Goal: Book appointment/travel/reservation

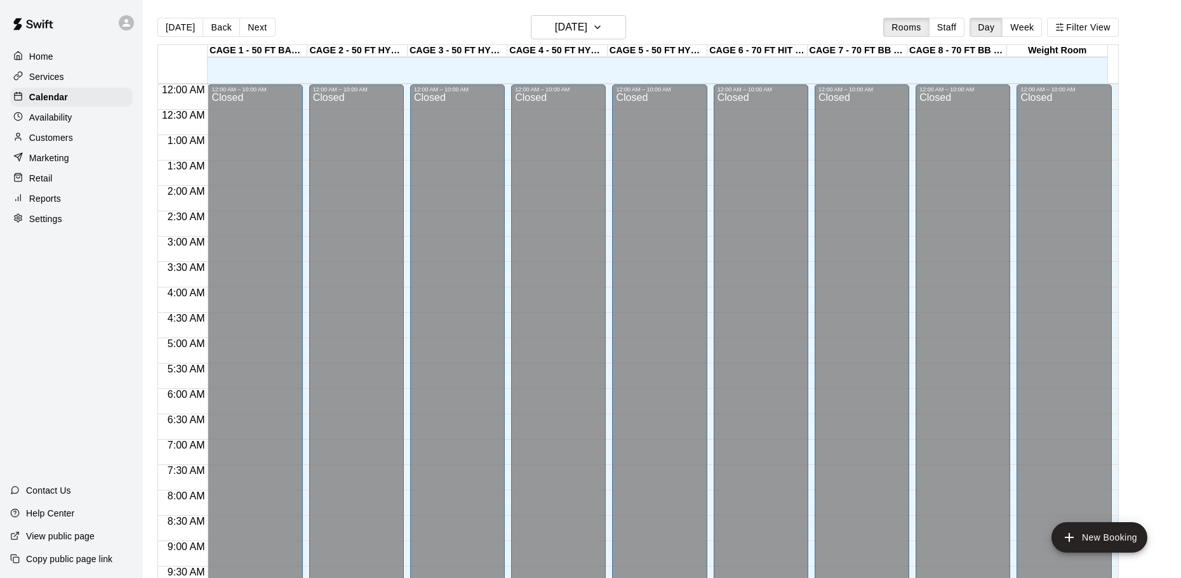
scroll to position [672, 0]
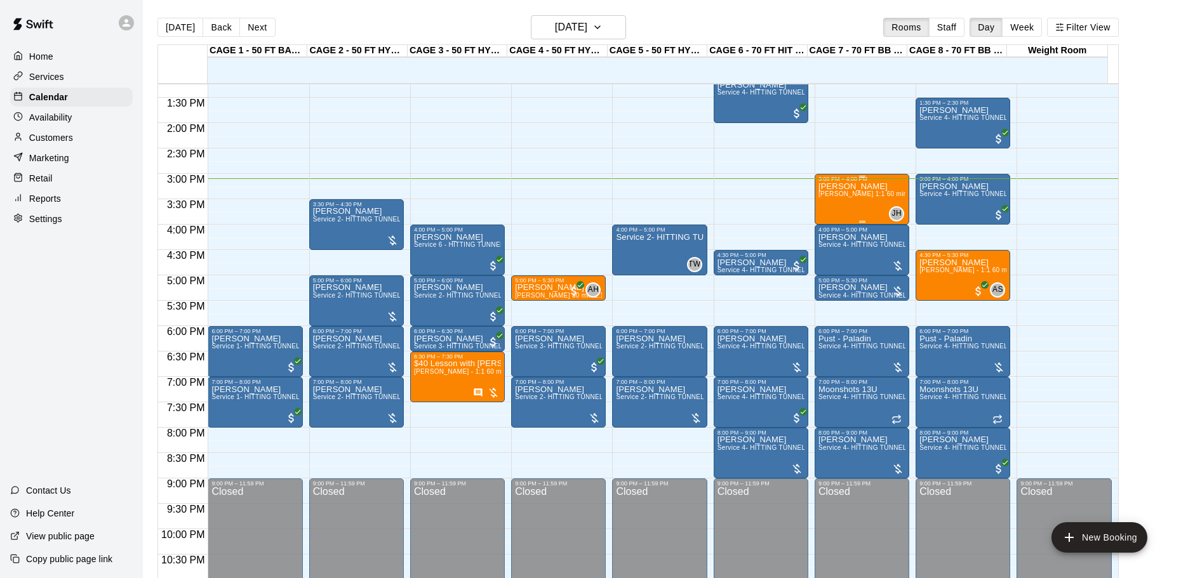
click at [860, 205] on div "[PERSON_NAME] [PERSON_NAME] 1:1 60 min. pitching Lesson" at bounding box center [861, 471] width 87 height 578
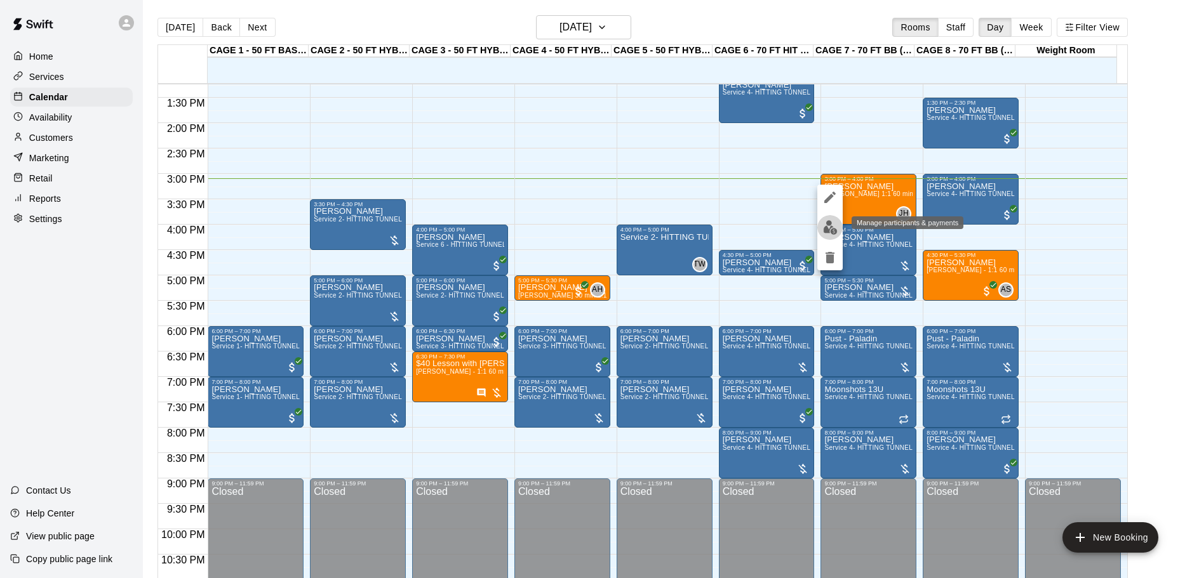
click at [831, 225] on img "edit" at bounding box center [830, 227] width 15 height 15
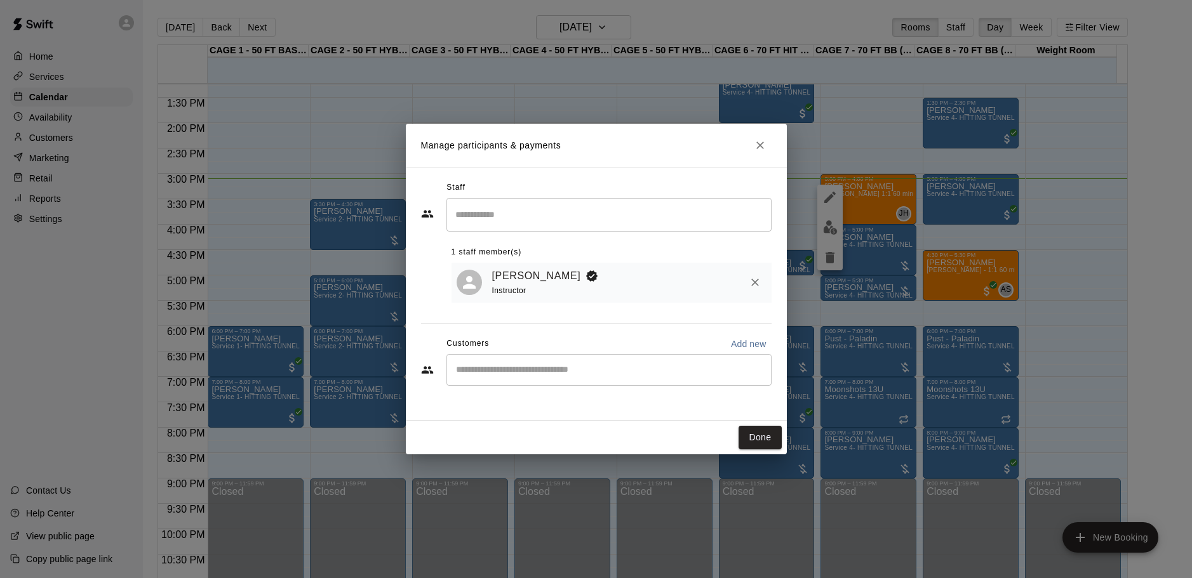
click at [490, 375] on input "Start typing to search customers..." at bounding box center [609, 370] width 314 height 13
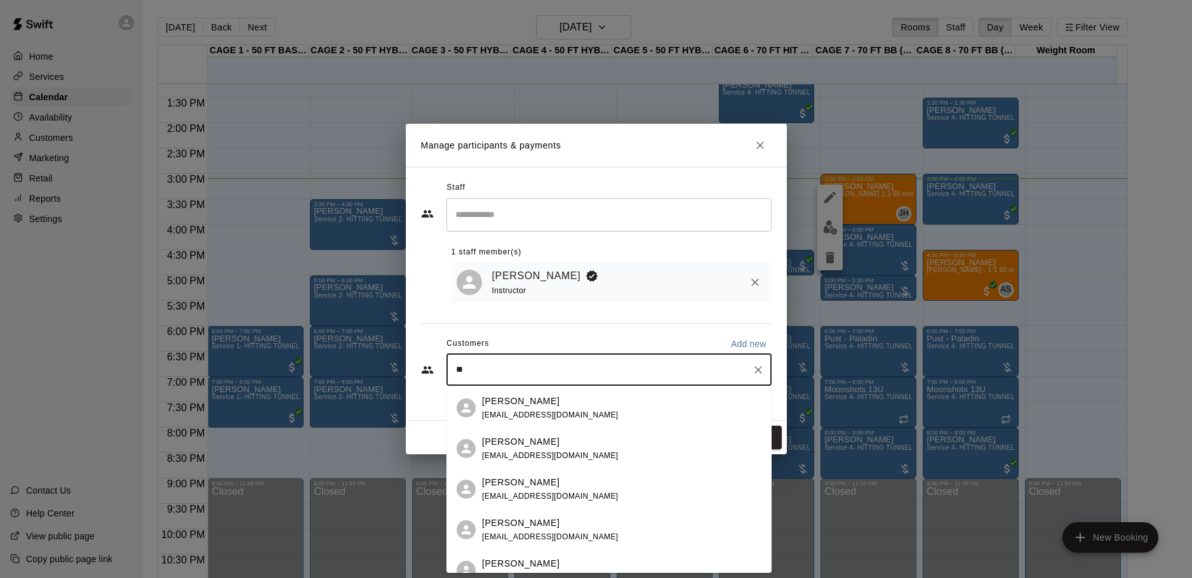
type input "*"
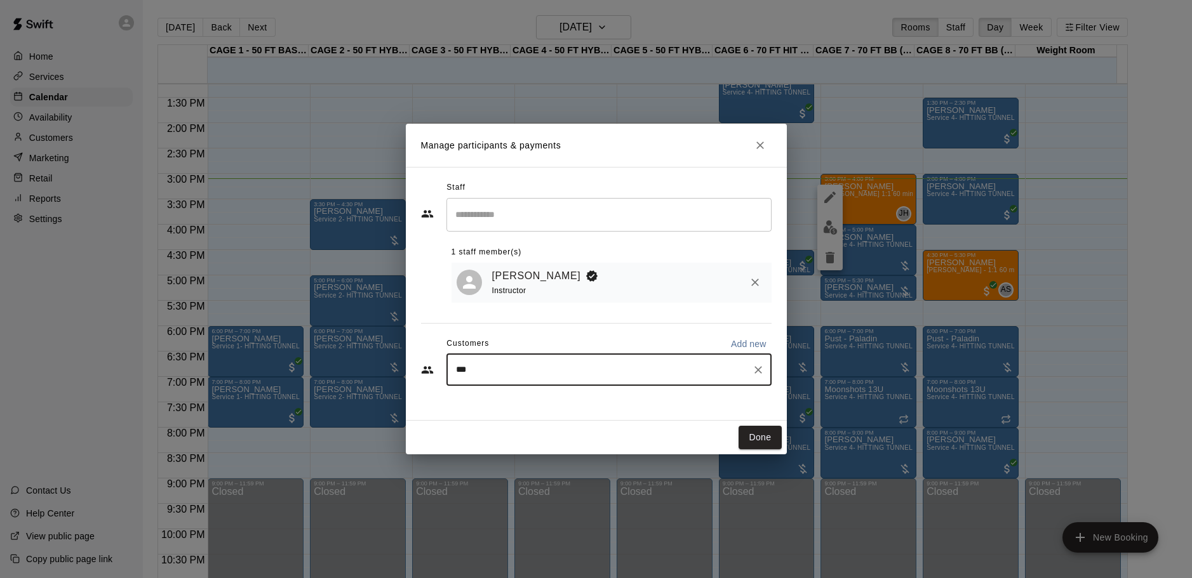
type input "****"
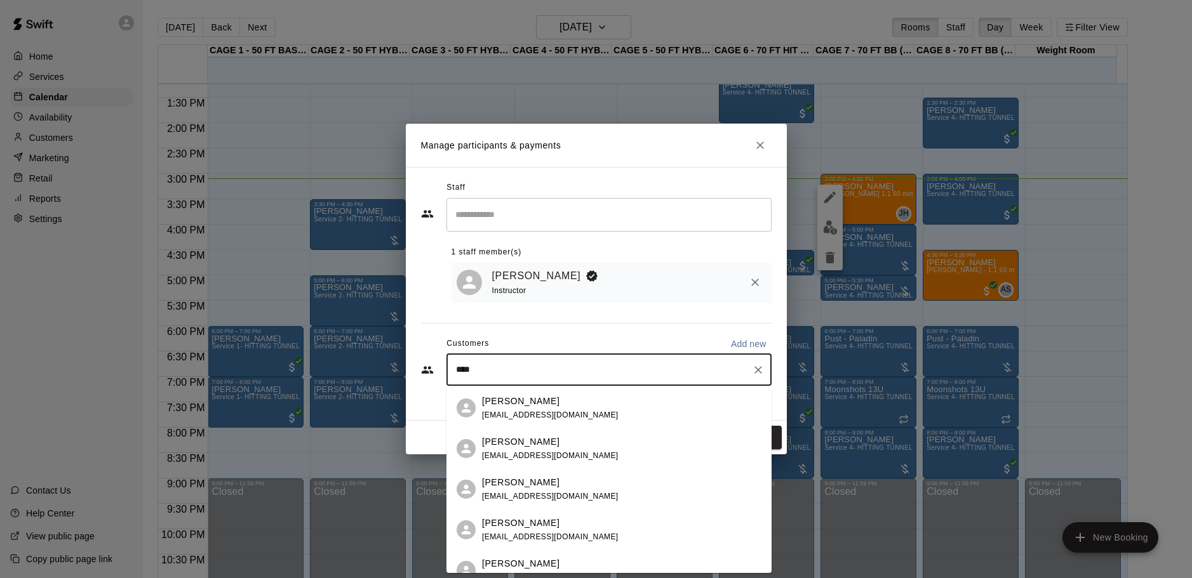
click at [517, 403] on p "[PERSON_NAME]" at bounding box center [520, 401] width 77 height 13
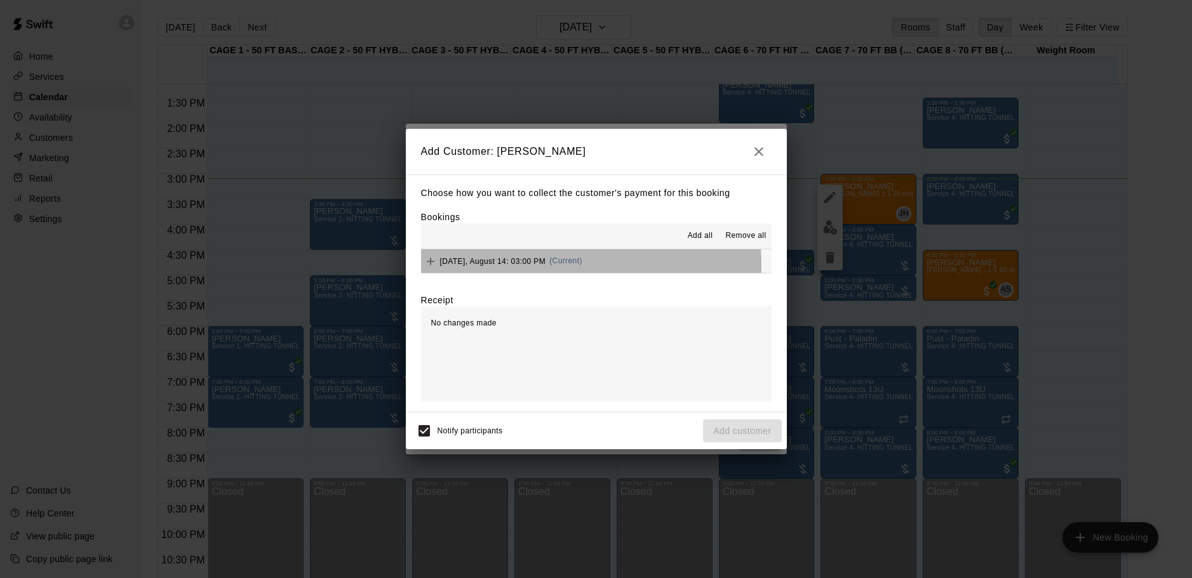
click at [481, 265] on span "[DATE], August 14: 03:00 PM" at bounding box center [493, 261] width 106 height 9
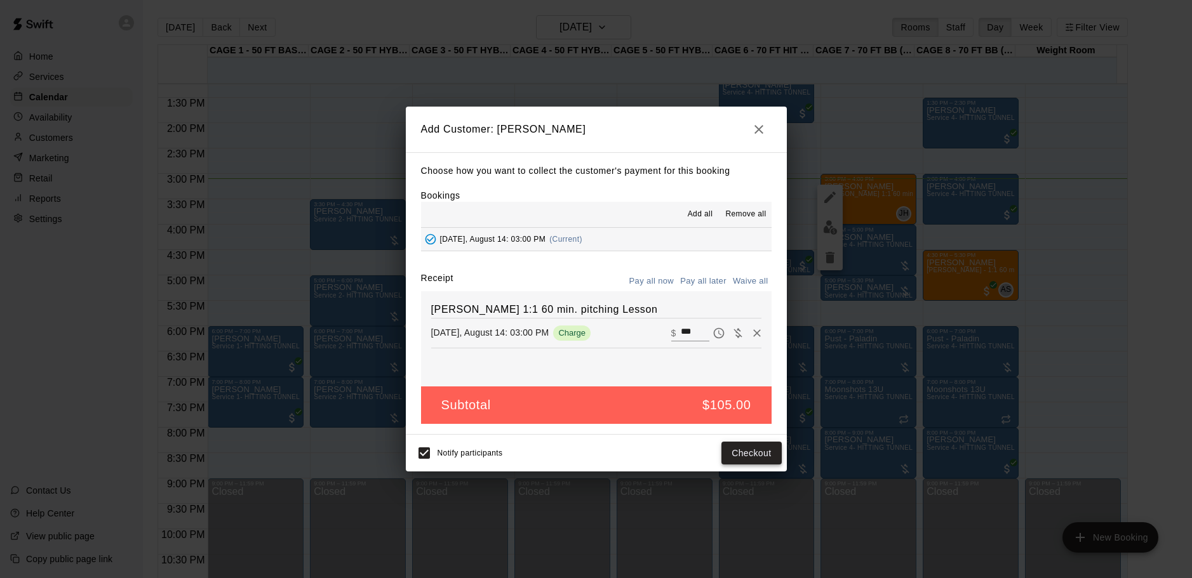
click at [733, 458] on button "Checkout" at bounding box center [751, 453] width 60 height 23
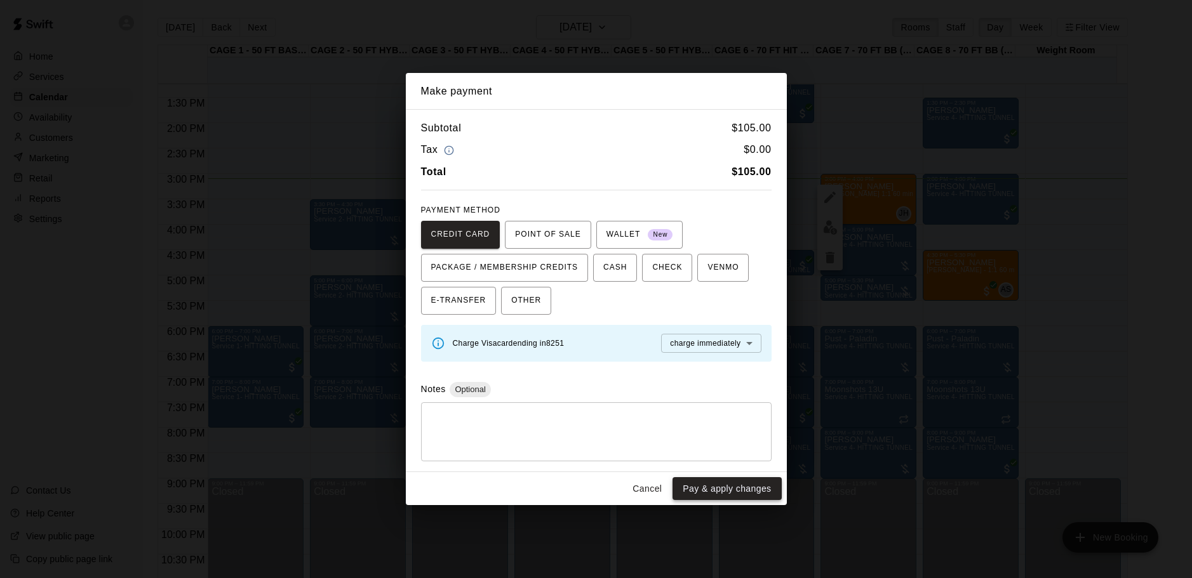
click at [708, 493] on button "Pay & apply changes" at bounding box center [726, 488] width 109 height 23
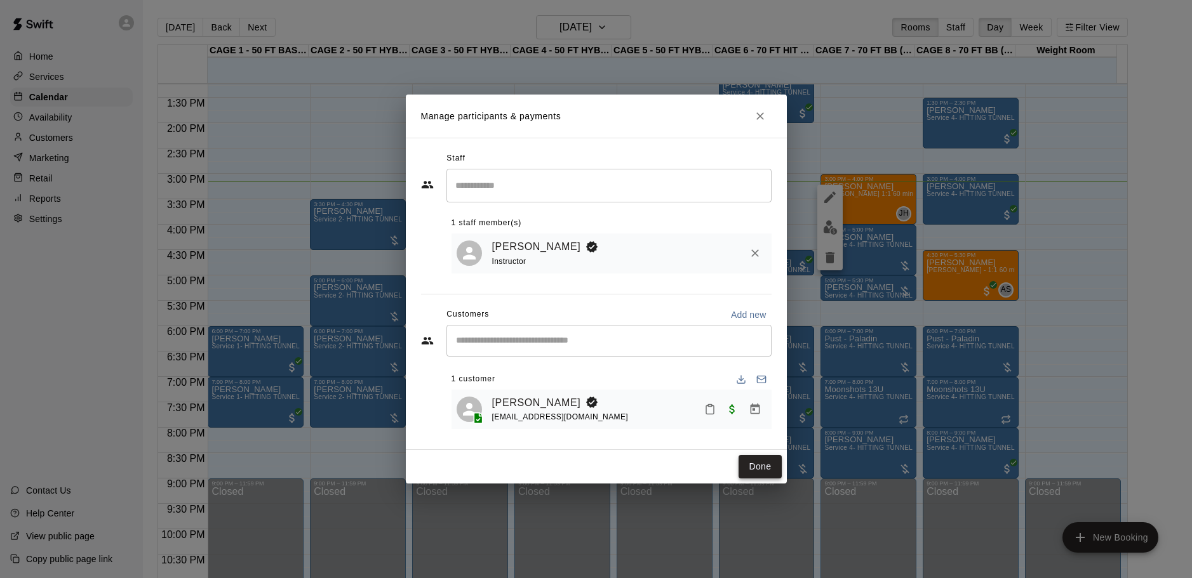
click at [745, 464] on button "Done" at bounding box center [759, 466] width 43 height 23
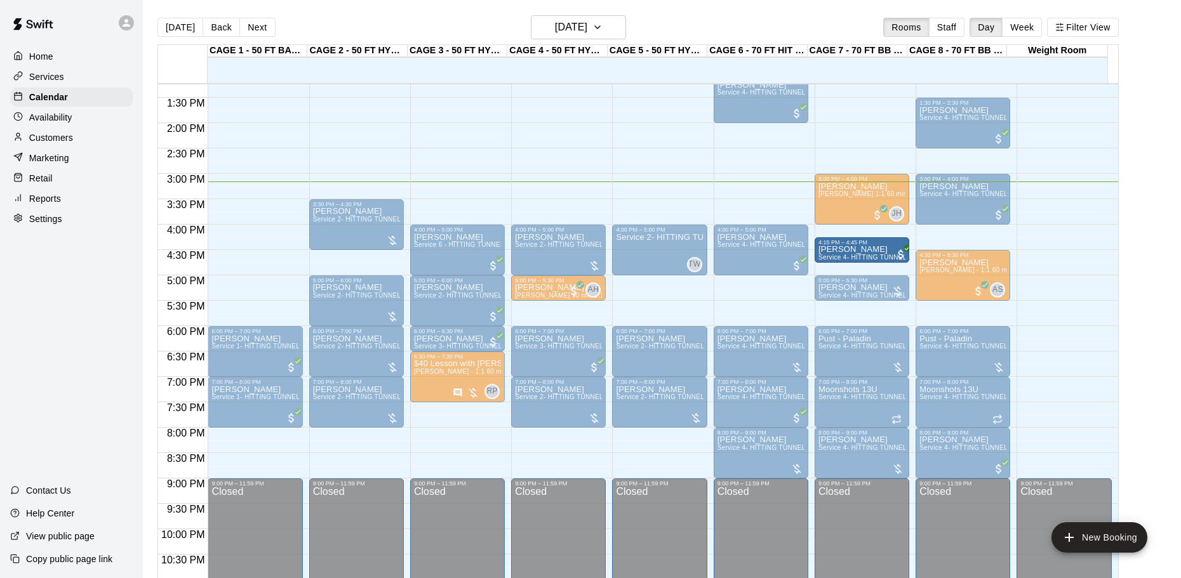
drag, startPoint x: 1034, startPoint y: 261, endPoint x: 846, endPoint y: 260, distance: 187.9
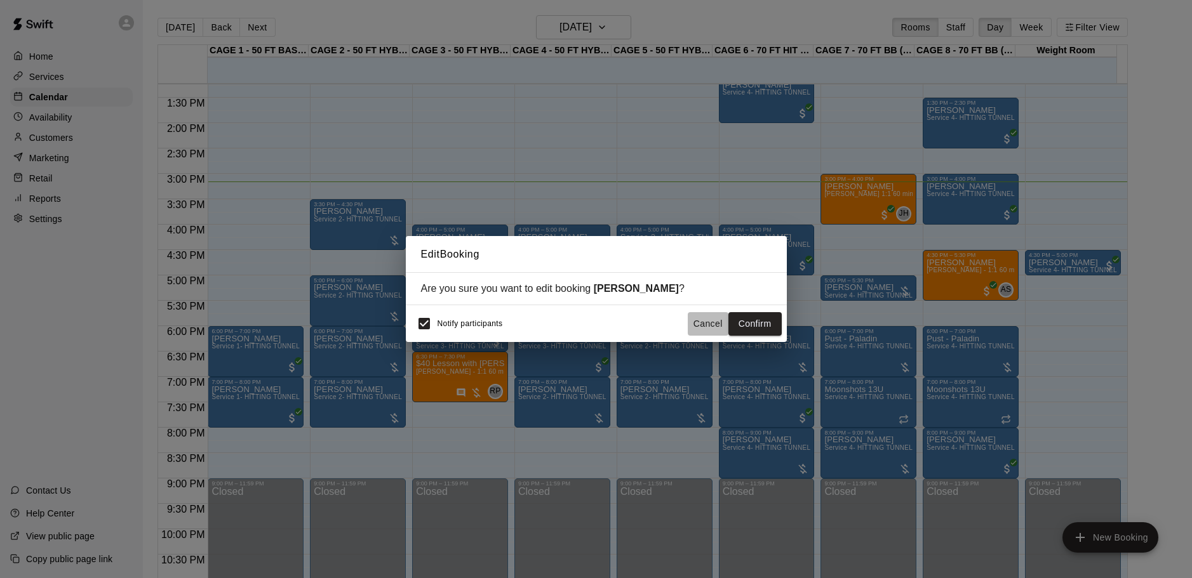
click at [704, 314] on button "Cancel" at bounding box center [708, 323] width 41 height 23
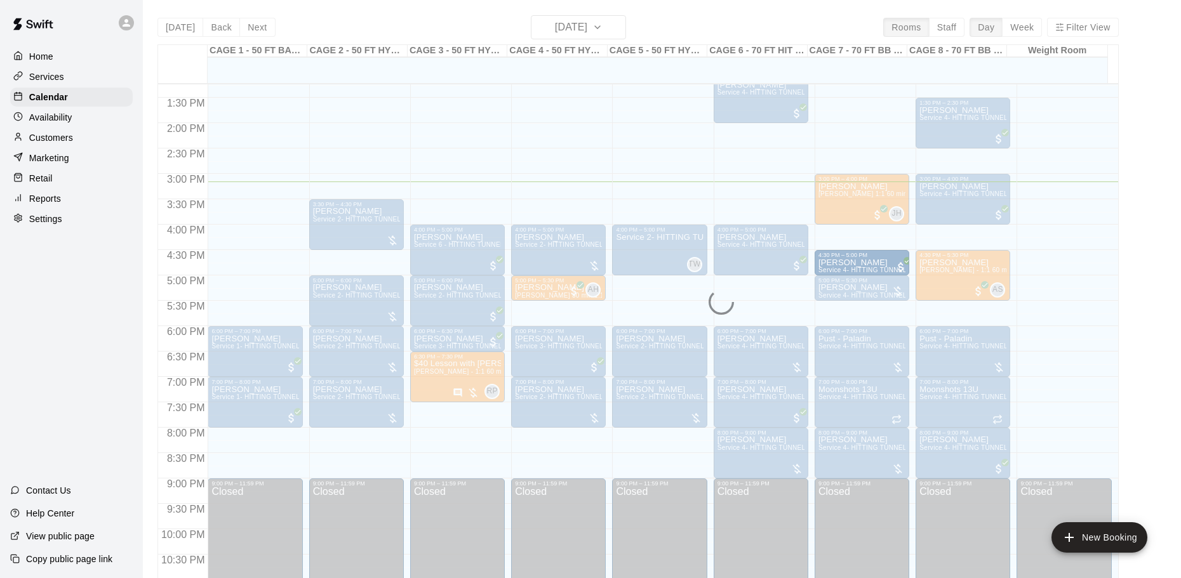
drag, startPoint x: 1041, startPoint y: 264, endPoint x: 868, endPoint y: 272, distance: 172.9
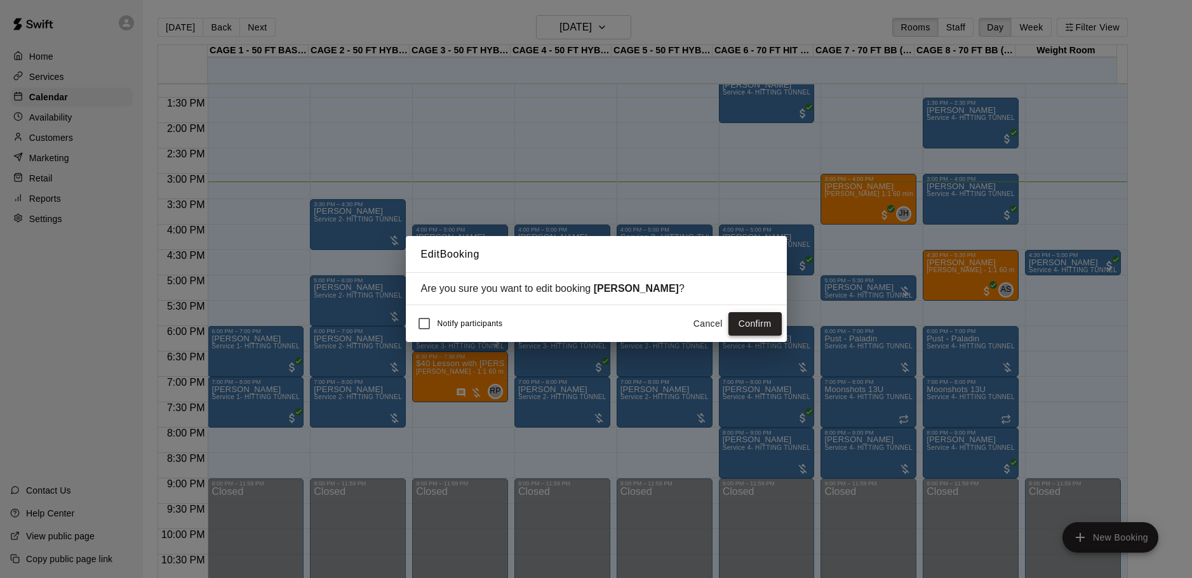
click at [759, 326] on button "Confirm" at bounding box center [754, 323] width 53 height 23
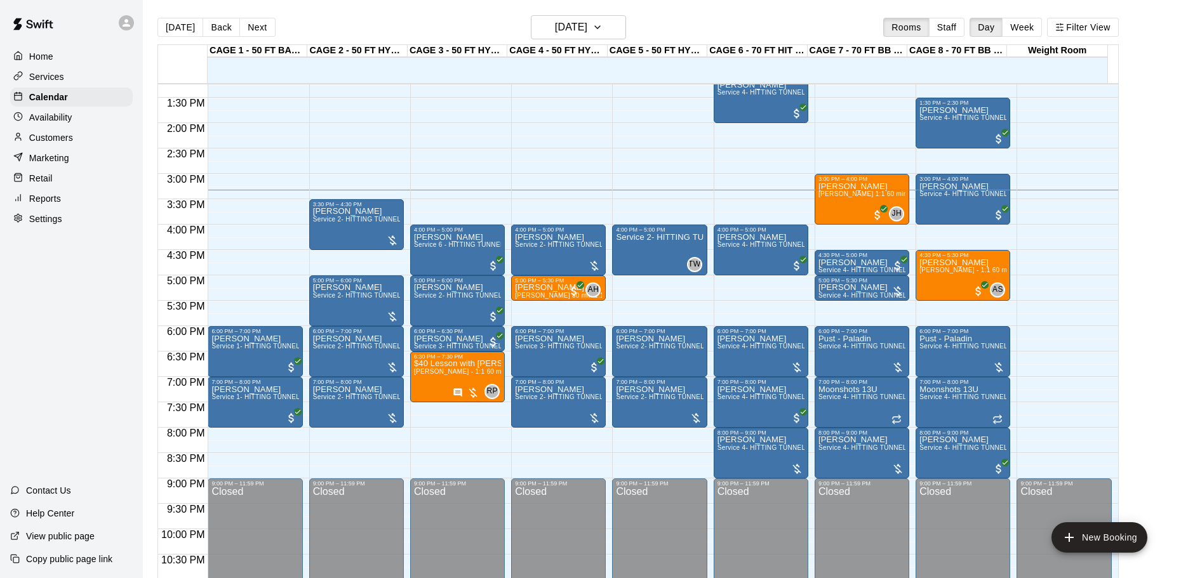
scroll to position [20, 0]
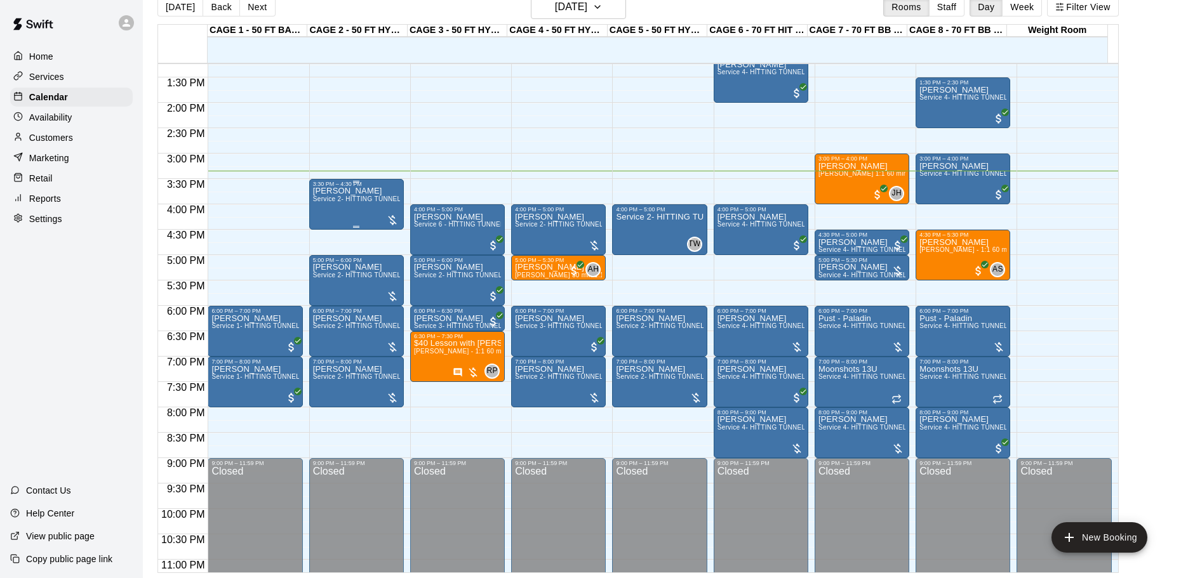
click at [350, 203] on span "Service 2- HITTING TUNNEL RENTAL - 50ft Baseball" at bounding box center [393, 199] width 161 height 7
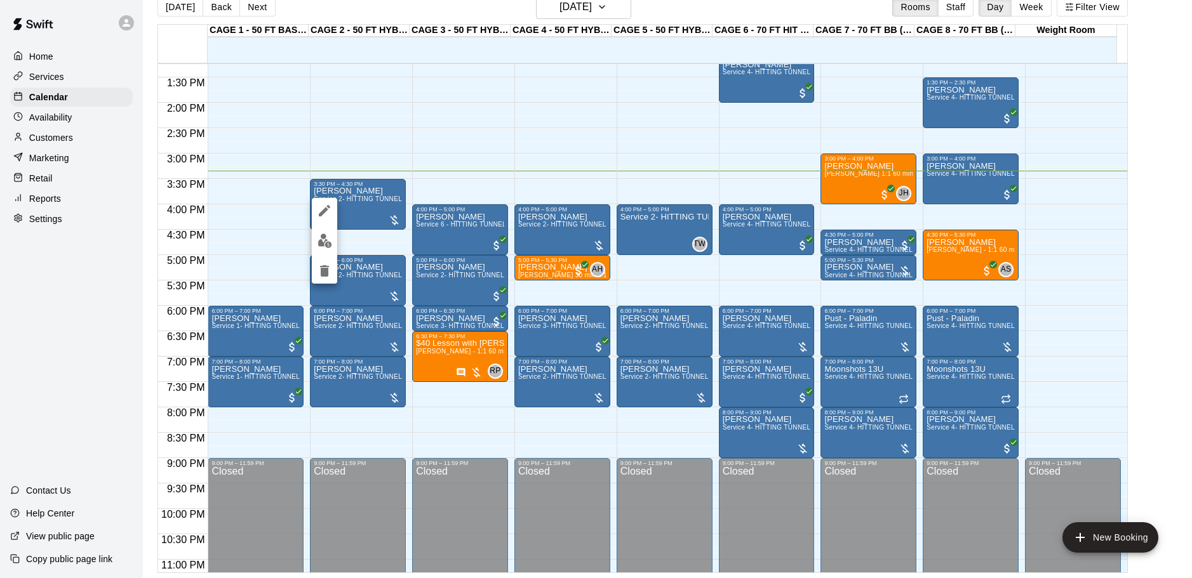
click at [326, 225] on div at bounding box center [324, 241] width 25 height 86
click at [330, 241] on img "edit" at bounding box center [324, 241] width 15 height 15
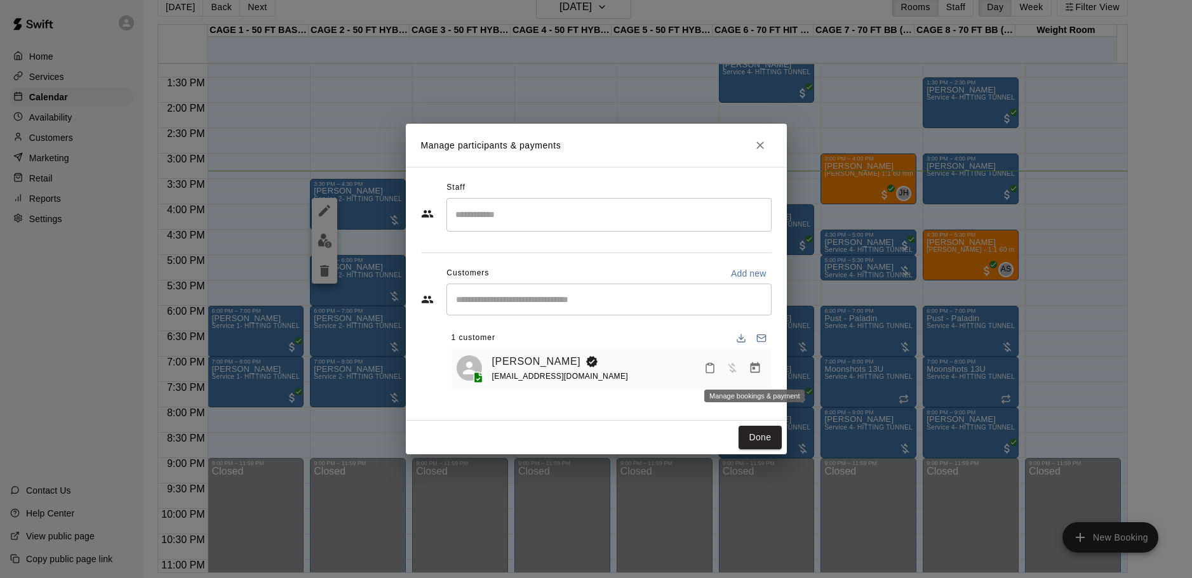
click at [751, 375] on icon "Manage bookings & payment" at bounding box center [755, 368] width 13 height 13
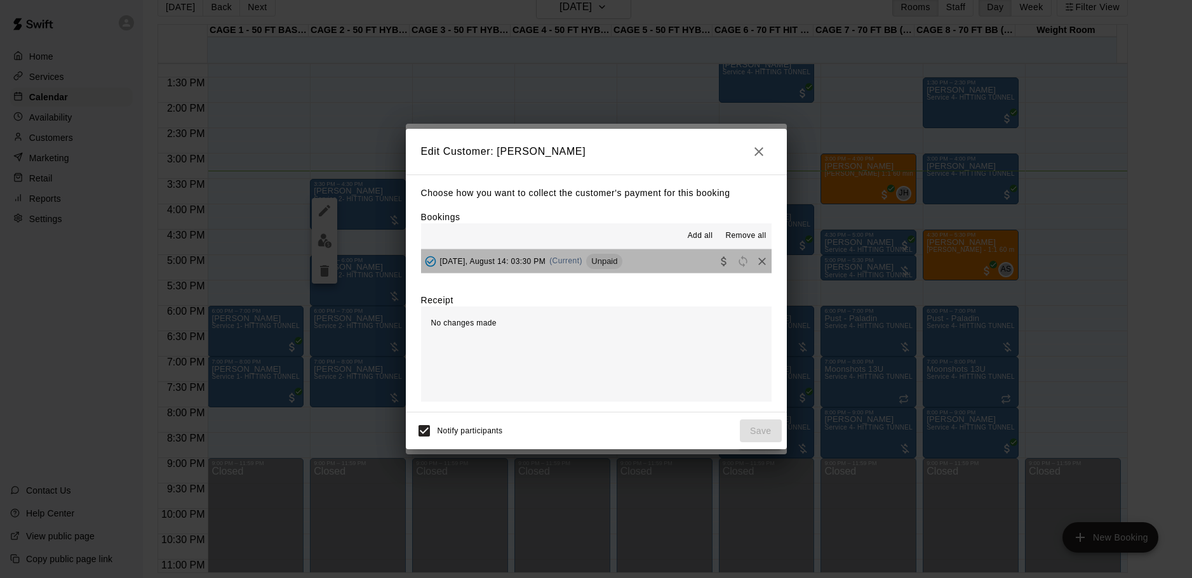
click at [638, 258] on button "[DATE], August 14: 03:30 PM (Current) Unpaid" at bounding box center [596, 261] width 350 height 23
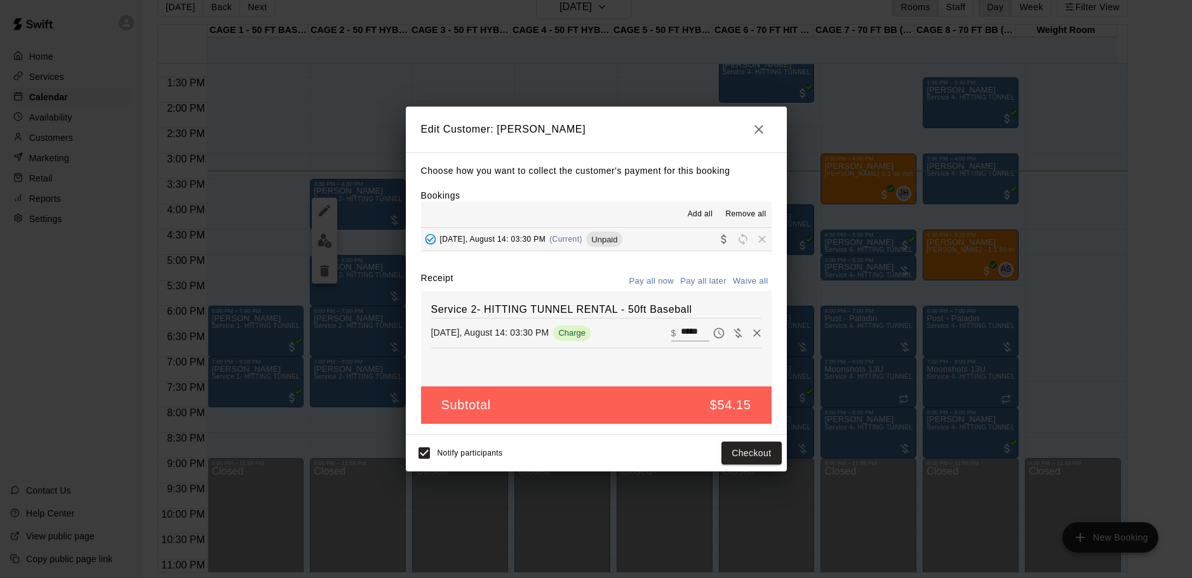
click at [681, 336] on input "*****" at bounding box center [695, 333] width 28 height 17
type input "**"
click at [742, 451] on button "Checkout" at bounding box center [751, 453] width 60 height 23
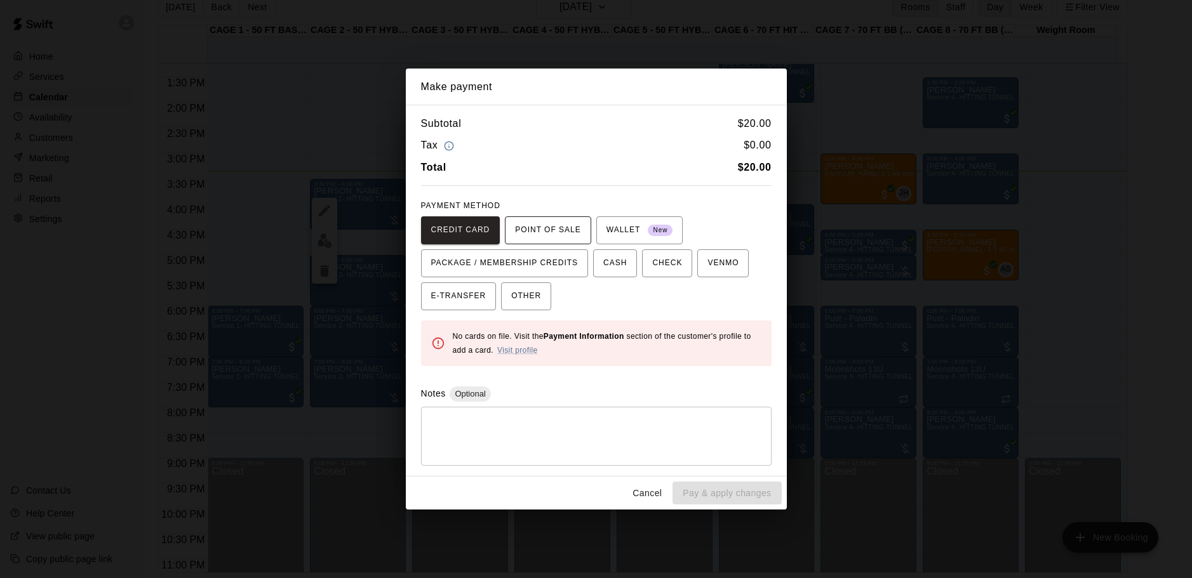
click at [551, 238] on span "POINT OF SALE" at bounding box center [547, 230] width 65 height 20
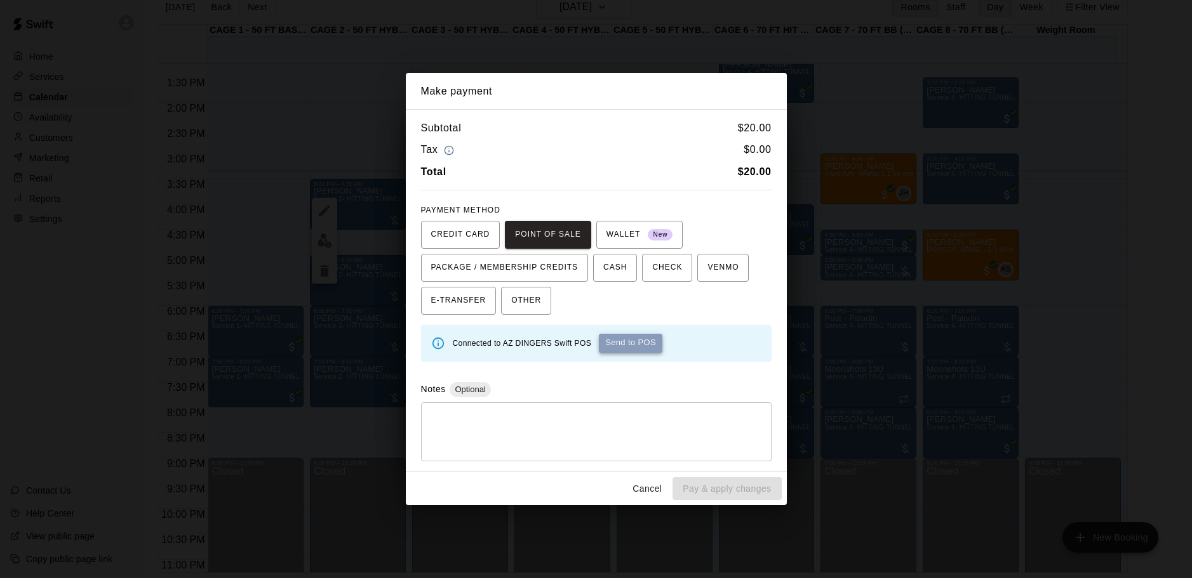
click at [618, 345] on button "Send to POS" at bounding box center [630, 343] width 63 height 19
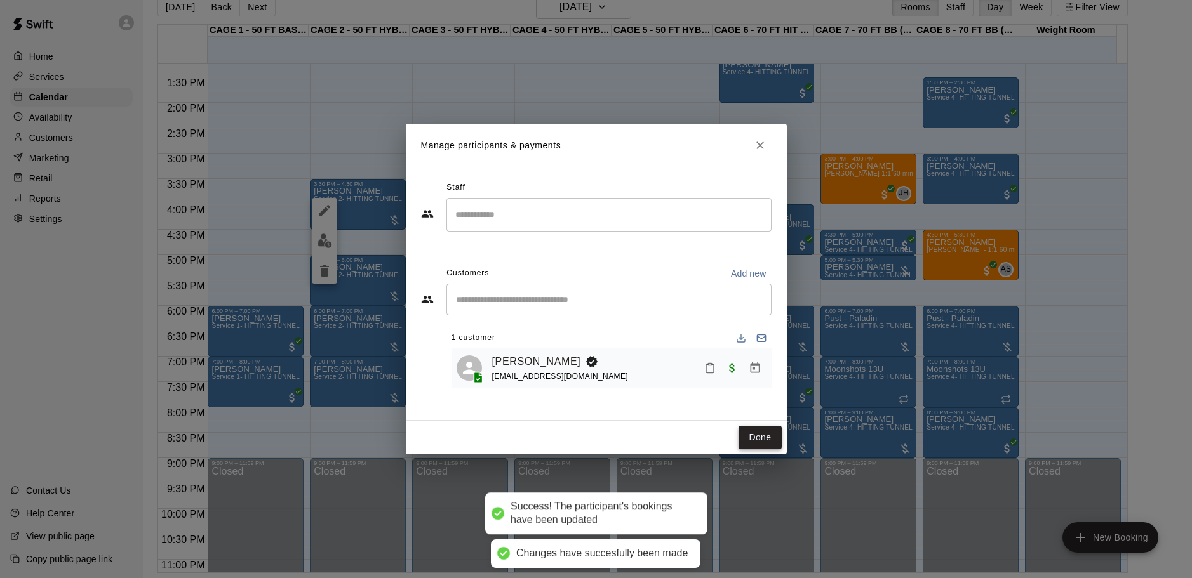
click at [761, 439] on button "Done" at bounding box center [759, 437] width 43 height 23
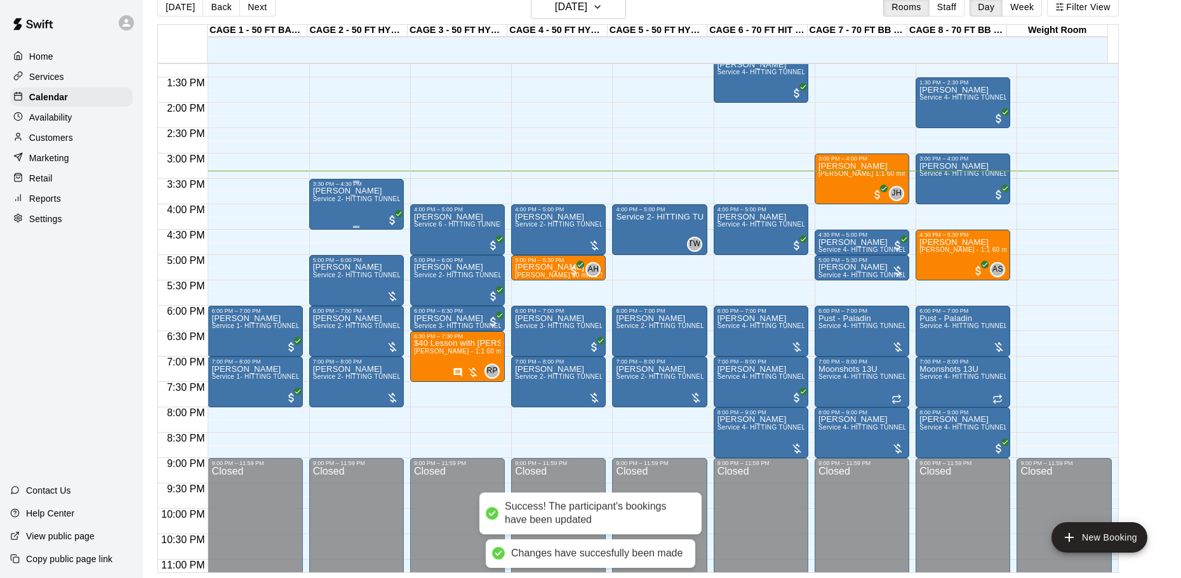
click at [345, 203] on span "Service 2- HITTING TUNNEL RENTAL - 50ft Baseball" at bounding box center [393, 199] width 161 height 7
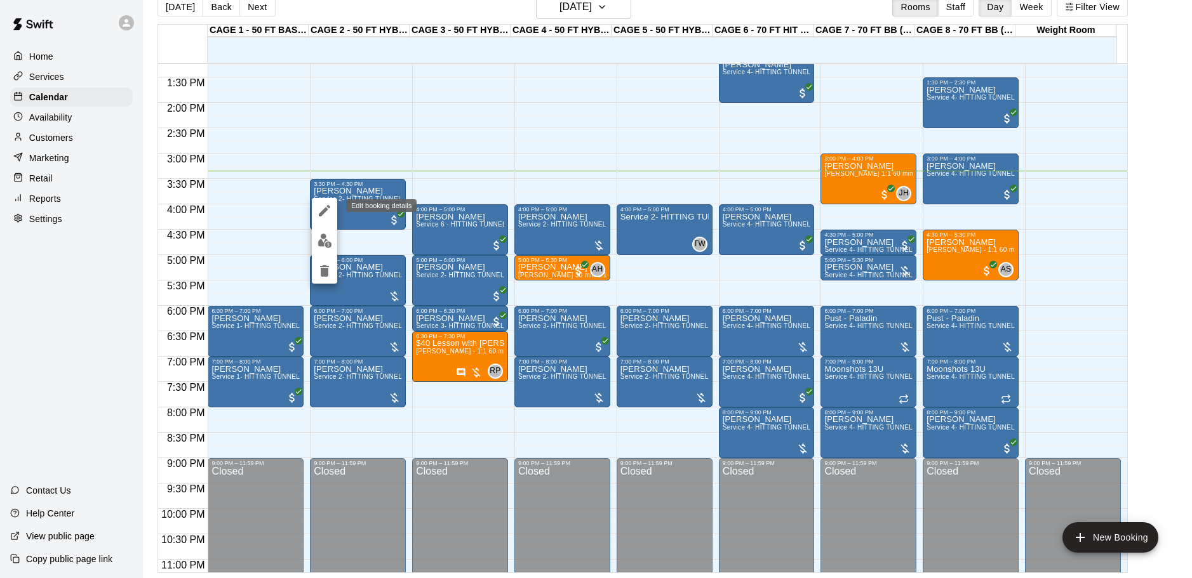
click at [329, 203] on button "edit" at bounding box center [324, 210] width 25 height 25
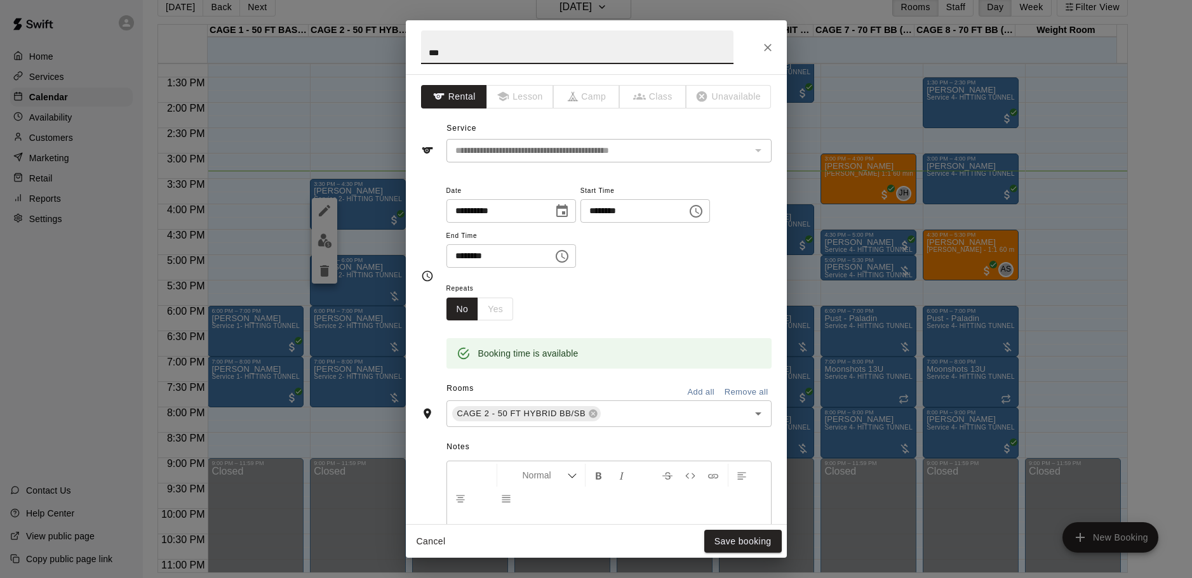
drag, startPoint x: 458, startPoint y: 53, endPoint x: 399, endPoint y: 48, distance: 59.2
click at [399, 48] on div "**********" at bounding box center [596, 289] width 1192 height 578
type input "**********"
click at [740, 545] on button "Save booking" at bounding box center [742, 541] width 77 height 23
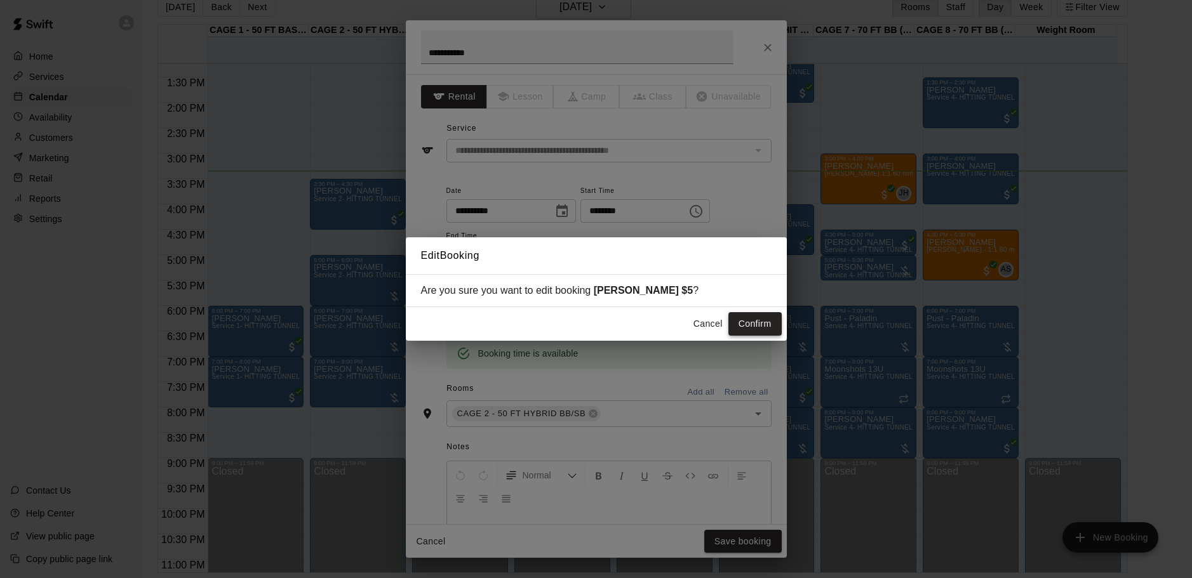
click at [748, 328] on button "Confirm" at bounding box center [754, 323] width 53 height 23
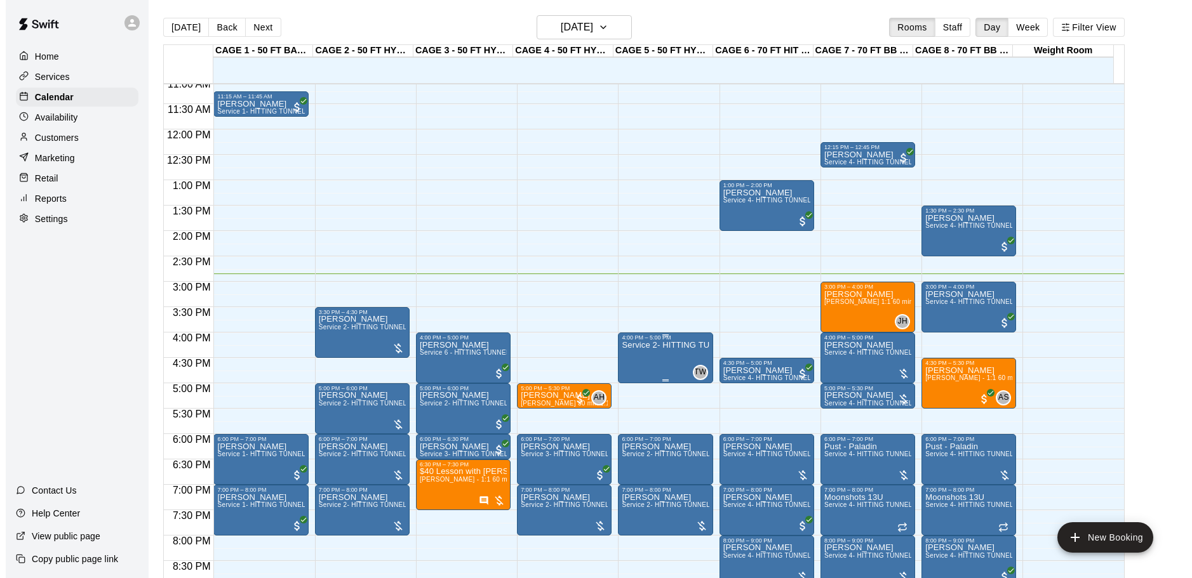
scroll to position [521, 0]
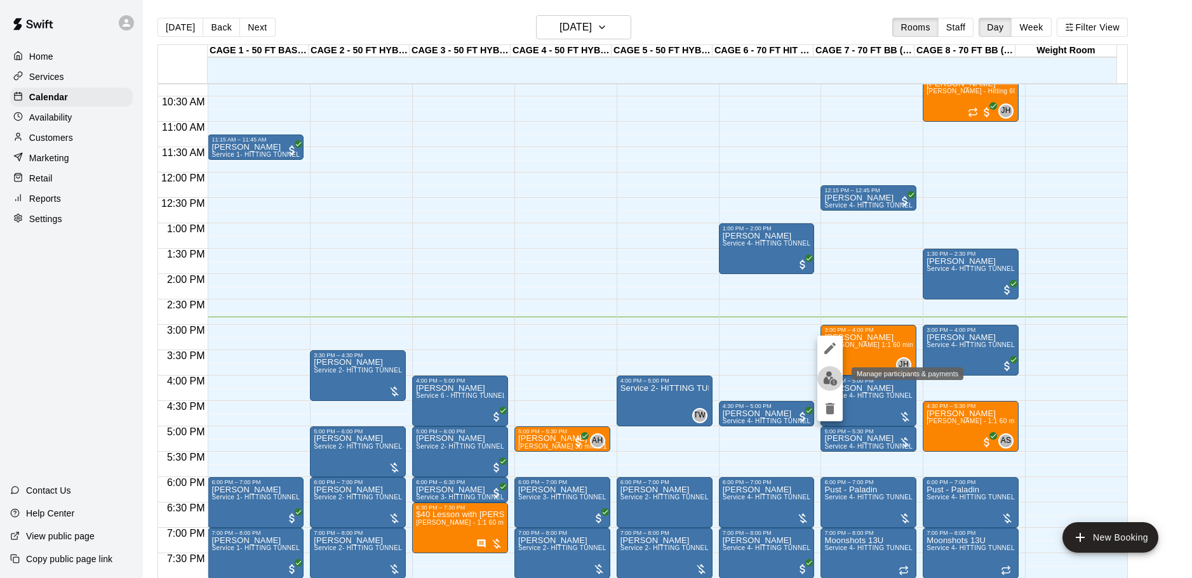
click at [827, 378] on img "edit" at bounding box center [830, 378] width 15 height 15
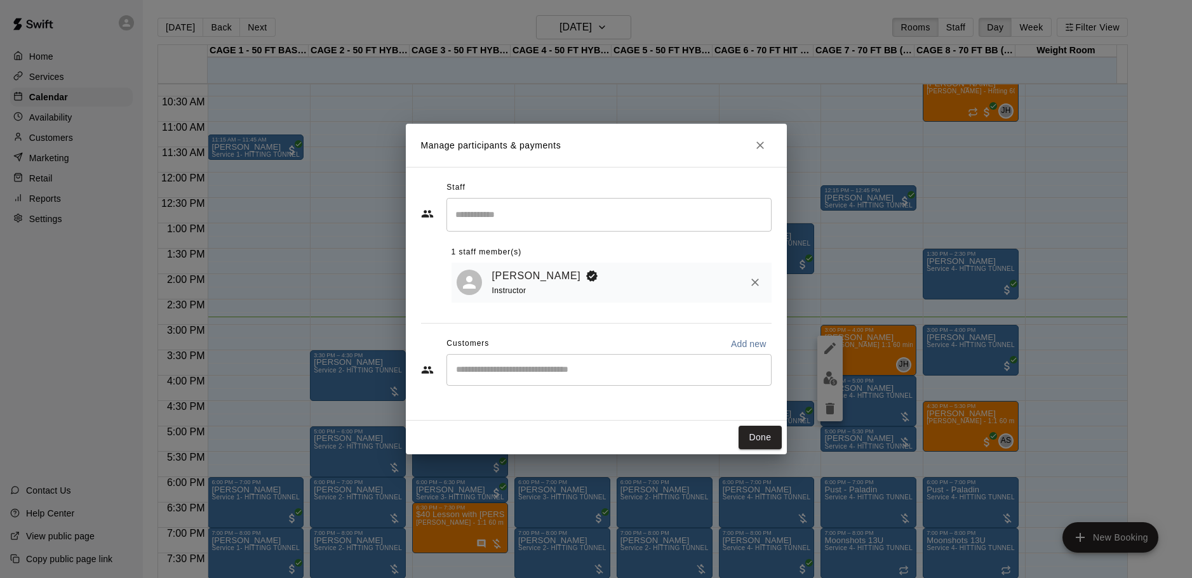
click at [531, 372] on input "Start typing to search customers..." at bounding box center [609, 370] width 314 height 13
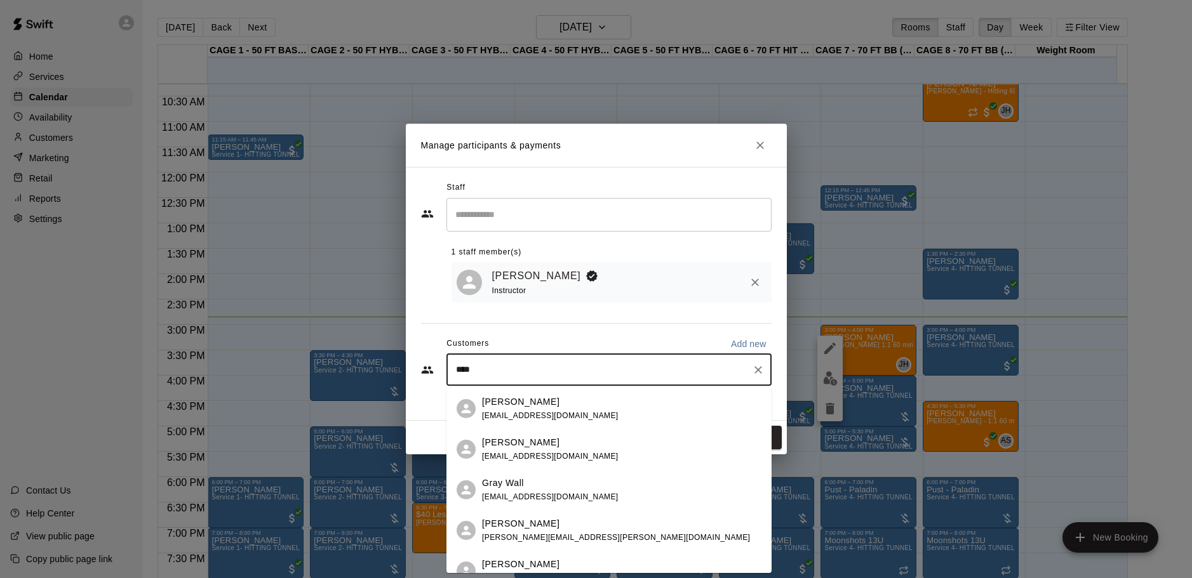
scroll to position [180, 0]
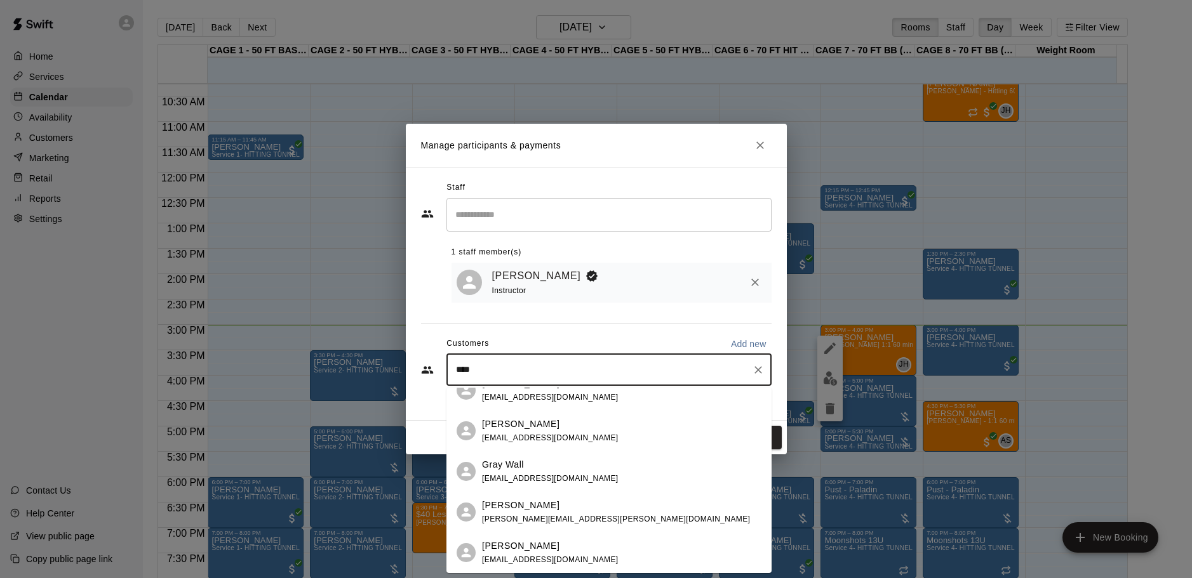
type input "****"
